Goal: Task Accomplishment & Management: Manage account settings

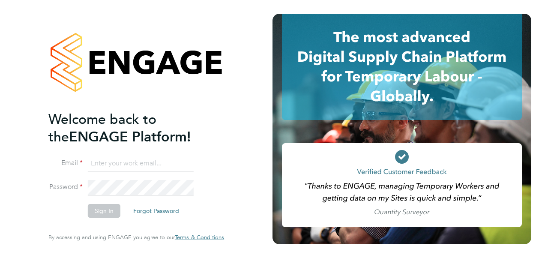
type input "richard.valder-davis@brightonandhovealbion.com"
click at [111, 210] on button "Sign In" at bounding box center [104, 211] width 33 height 14
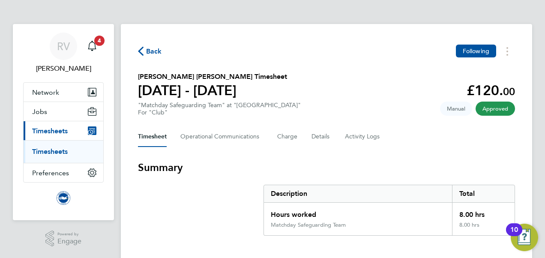
click at [58, 130] on span "Timesheets" at bounding box center [50, 131] width 36 height 8
click at [36, 153] on link "Timesheets" at bounding box center [50, 151] width 36 height 8
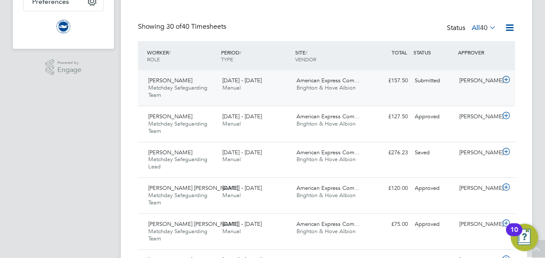
click at [424, 84] on div "Submitted" at bounding box center [433, 81] width 45 height 14
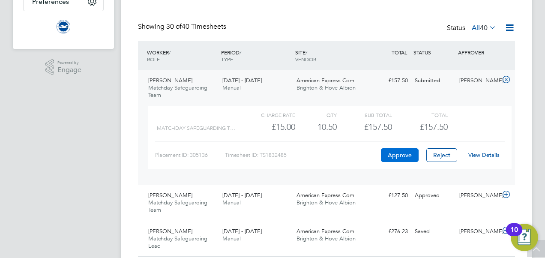
click at [399, 153] on button "Approve" at bounding box center [400, 155] width 38 height 14
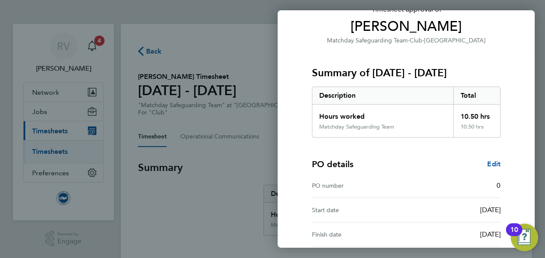
scroll to position [152, 0]
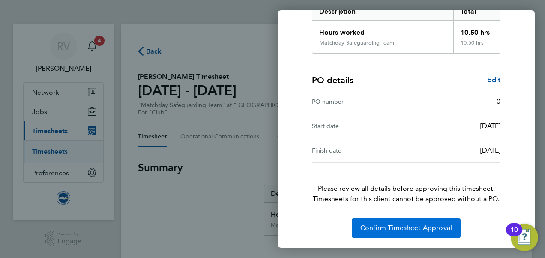
click at [420, 222] on button "Confirm Timesheet Approval" at bounding box center [406, 228] width 109 height 21
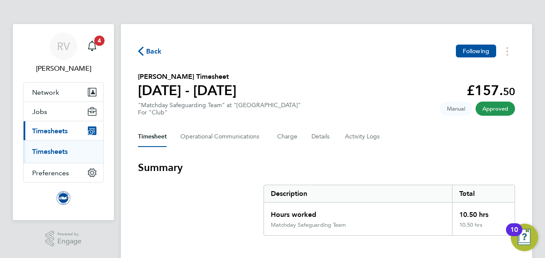
click at [45, 130] on span "Timesheets" at bounding box center [50, 131] width 36 height 8
click at [67, 151] on link "Timesheets" at bounding box center [50, 151] width 36 height 8
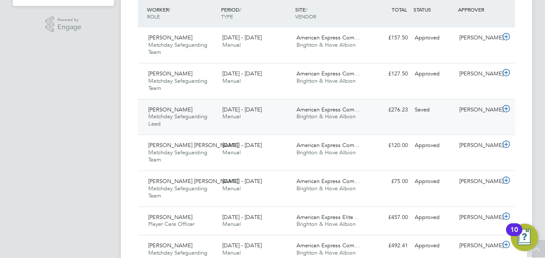
click at [424, 118] on div "Linda Bond Matchday Safeguarding Lead 1 - 30 Sep 2025 1 - 30 Sep 2025 Manual Am…" at bounding box center [326, 117] width 377 height 36
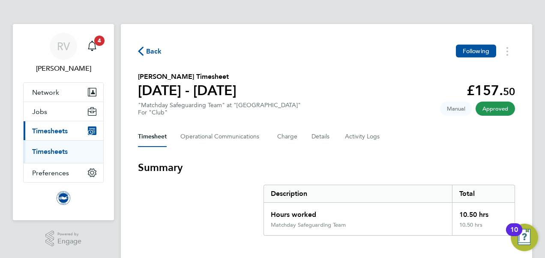
click at [39, 152] on link "Timesheets" at bounding box center [50, 151] width 36 height 8
